Goal: Contribute content

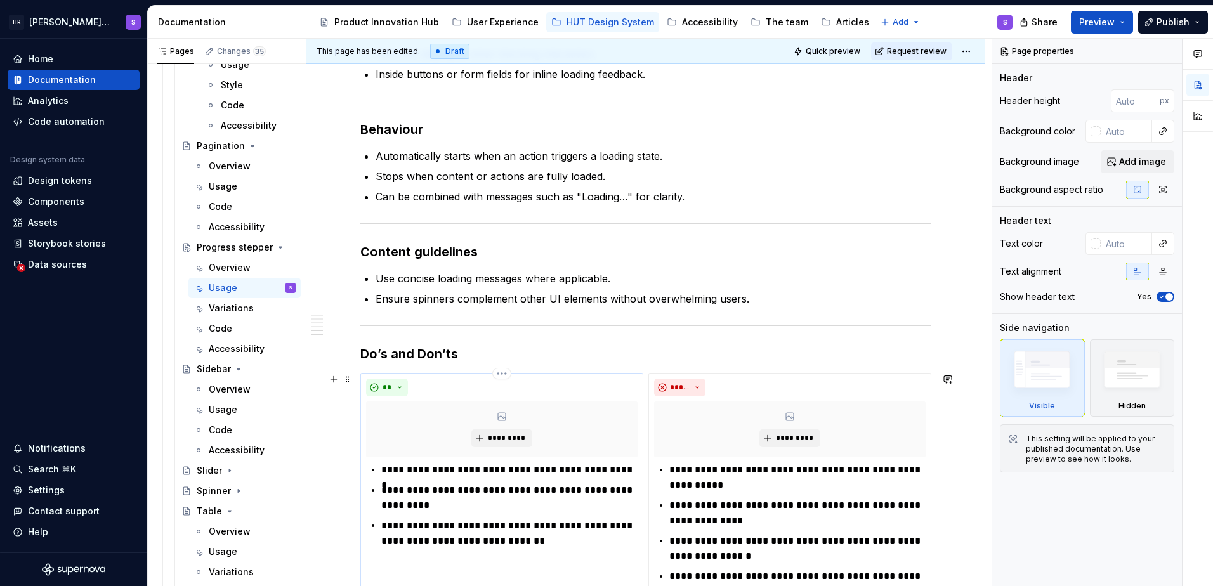
scroll to position [931, 0]
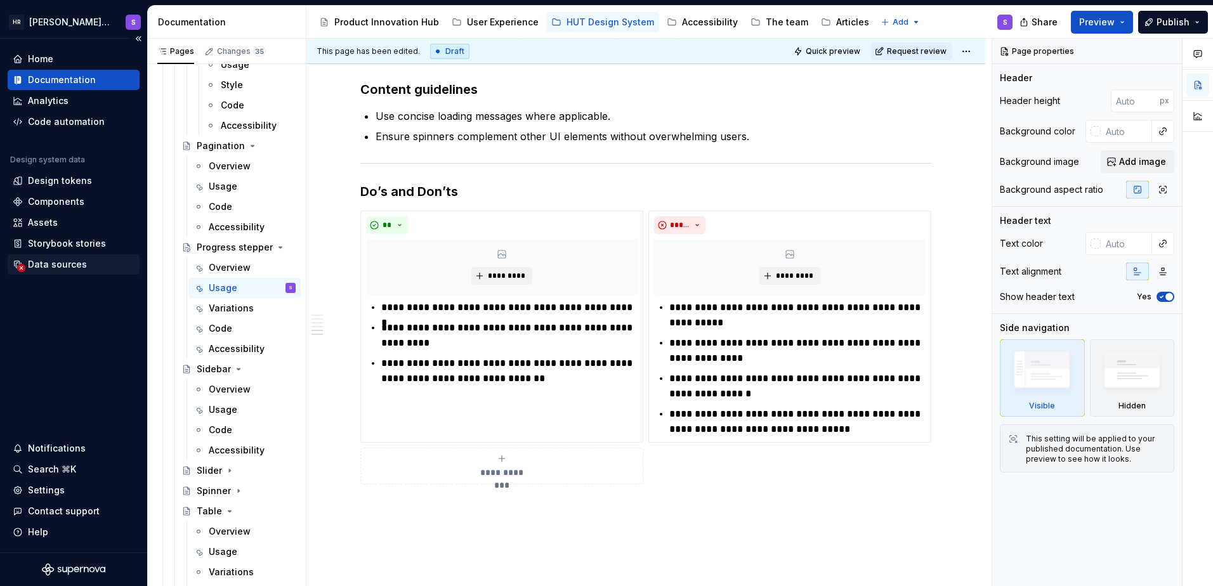
click at [51, 264] on div "Data sources" at bounding box center [57, 264] width 59 height 13
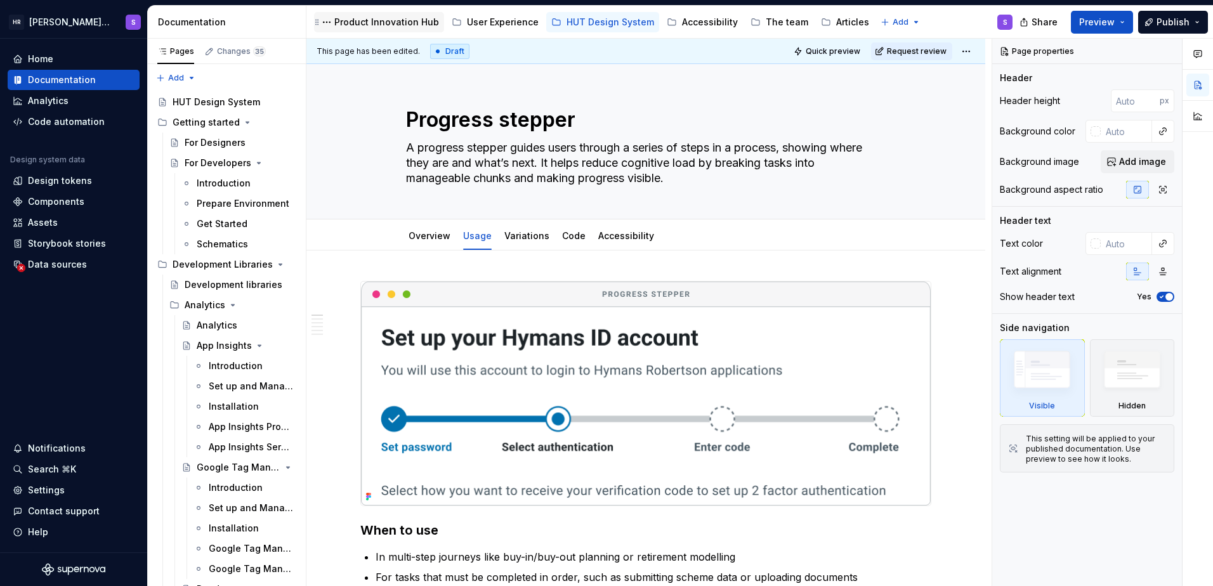
type textarea "*"
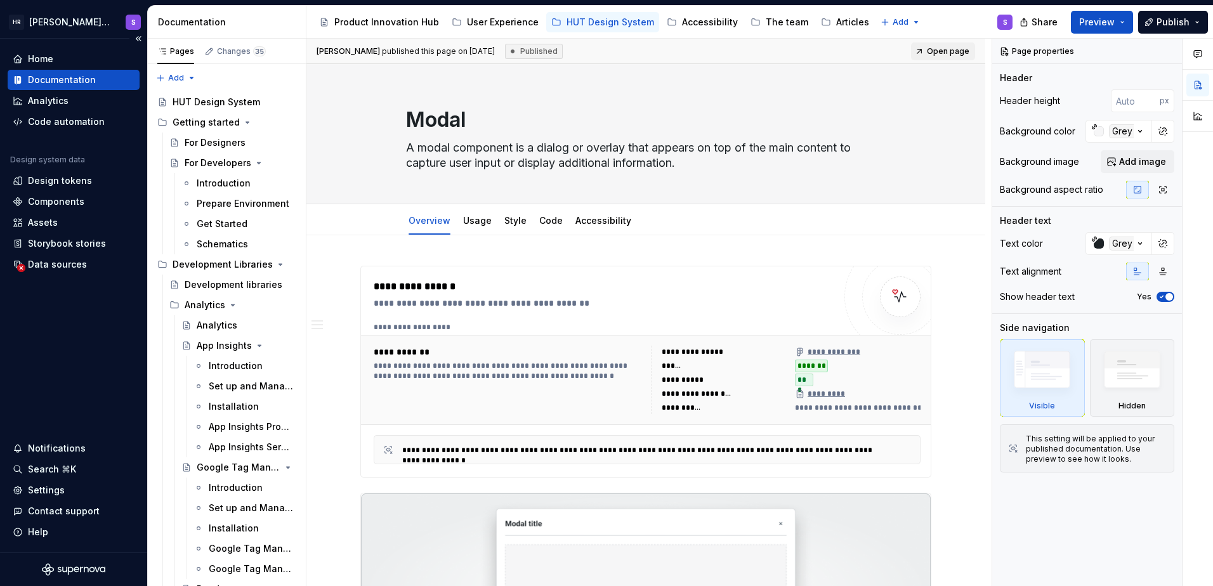
type textarea "*"
